Goal: Find specific page/section: Find specific page/section

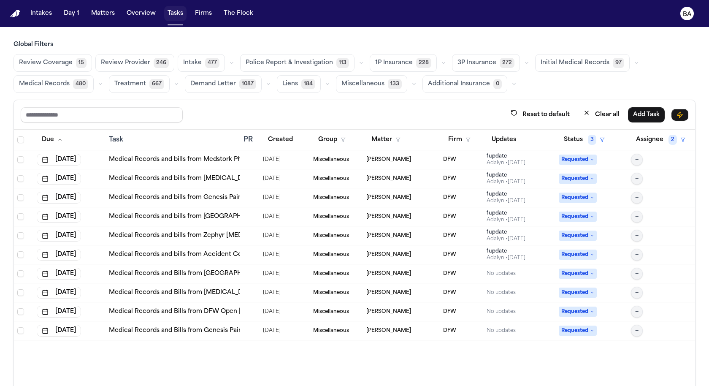
click at [173, 14] on button "Tasks" at bounding box center [175, 13] width 22 height 15
click at [97, 14] on button "Matters" at bounding box center [103, 13] width 30 height 15
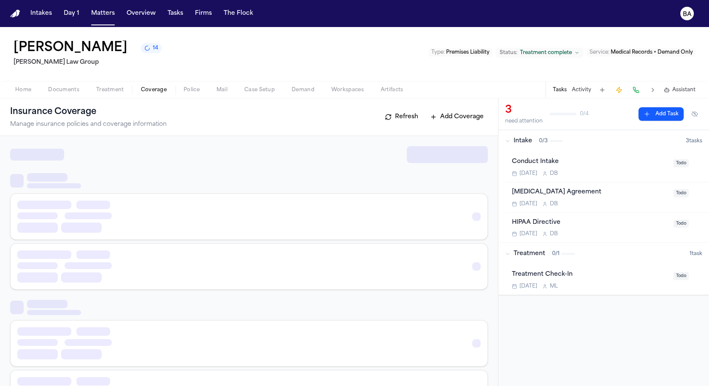
click at [152, 92] on span "Coverage" at bounding box center [154, 90] width 26 height 7
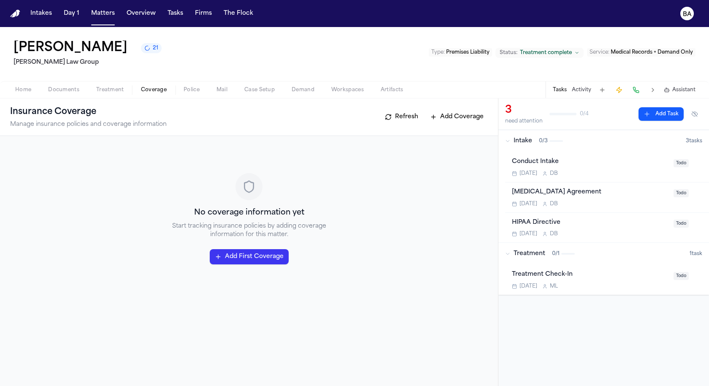
click at [584, 91] on button "Activity" at bounding box center [581, 90] width 19 height 7
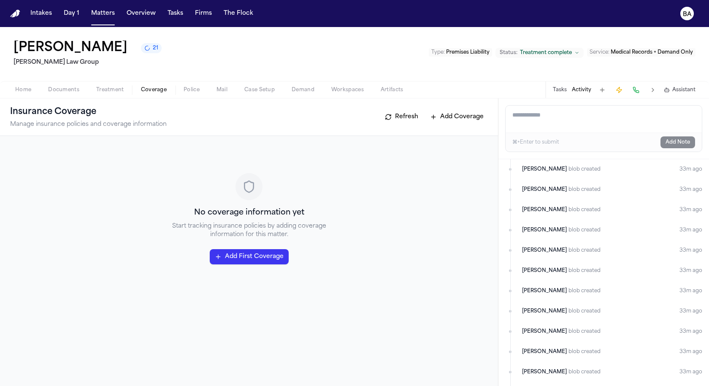
scroll to position [528, 0]
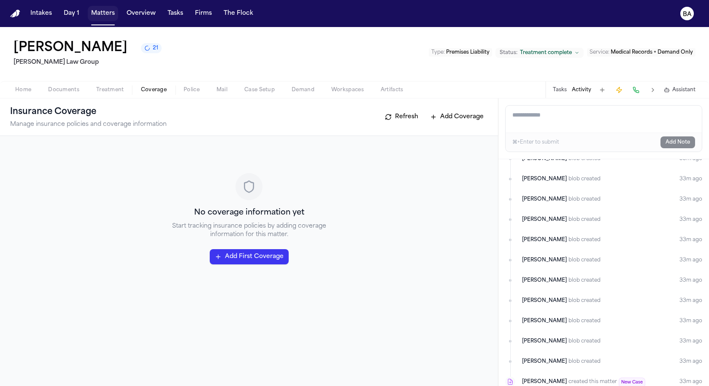
click at [96, 10] on button "Matters" at bounding box center [103, 13] width 30 height 15
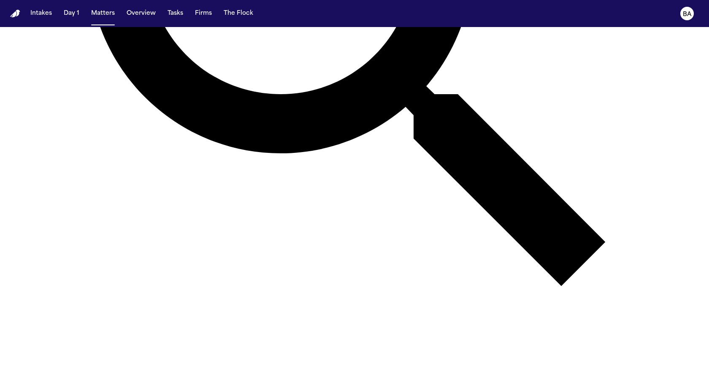
scroll to position [556, 0]
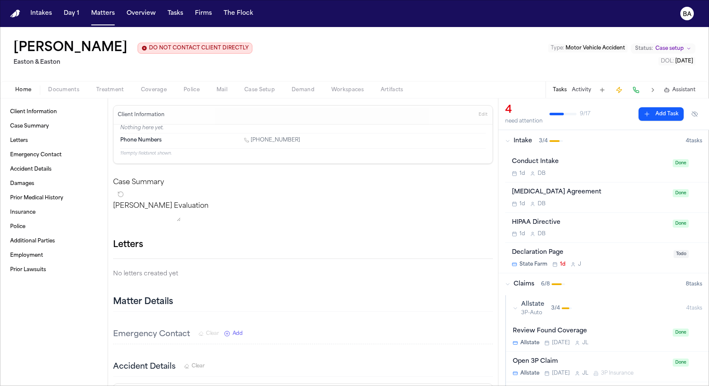
click at [582, 91] on button "Activity" at bounding box center [581, 90] width 19 height 7
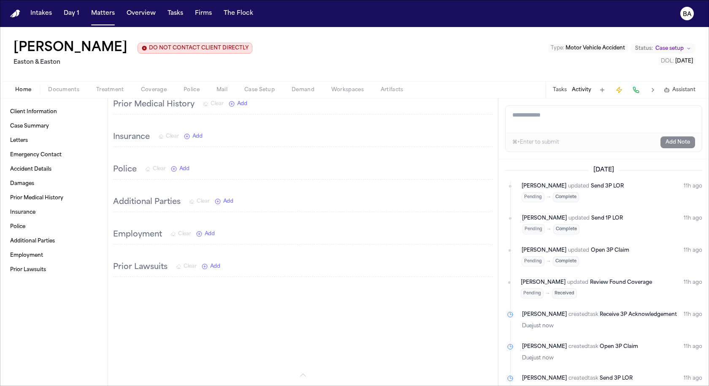
scroll to position [138, 0]
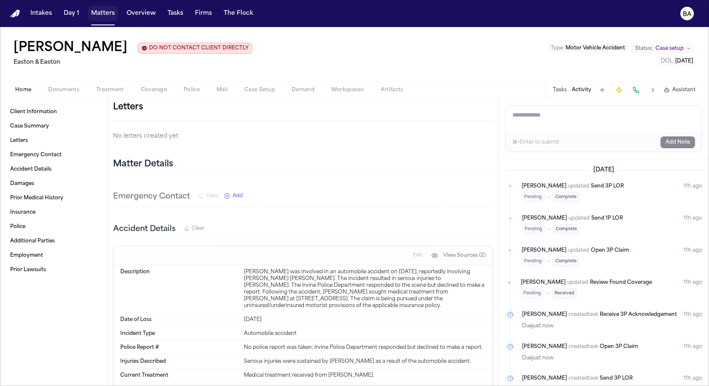
click at [98, 20] on button "Matters" at bounding box center [103, 13] width 30 height 15
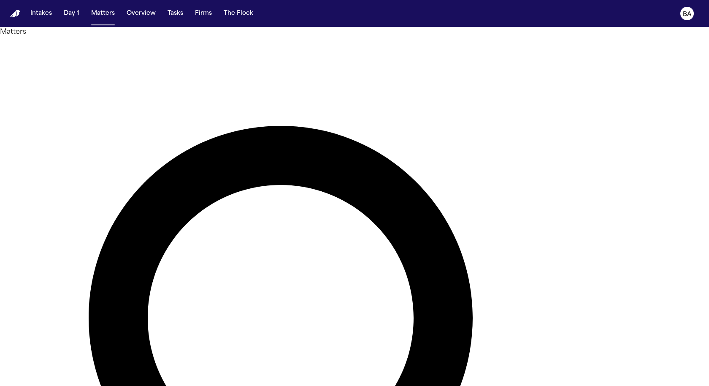
type input "*"
type input "****"
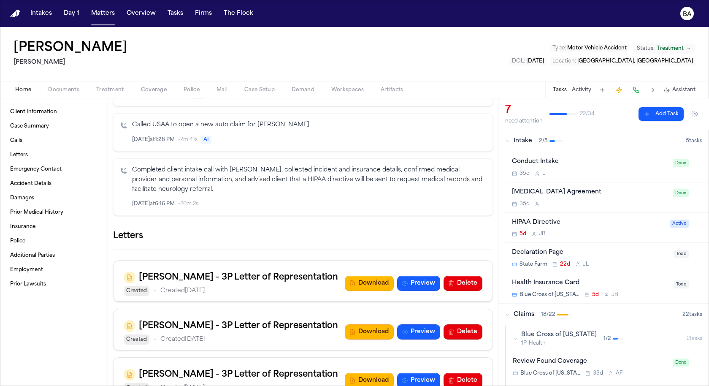
scroll to position [855, 0]
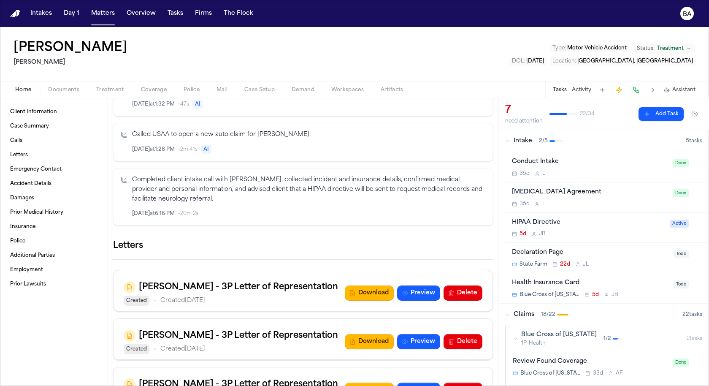
click at [450, 212] on icon "Inspect" at bounding box center [451, 214] width 6 height 6
